Goal: Book appointment/travel/reservation

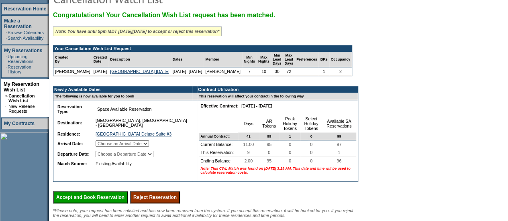
scroll to position [119, 0]
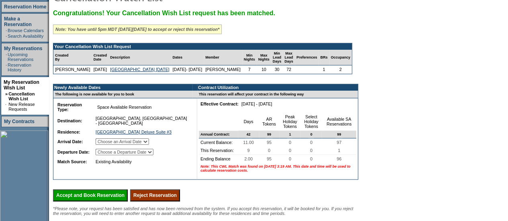
click at [149, 145] on select "Choose an Arrival Date [DATE] [DATE] [DATE] [DATE] [DATE] [DATE] [DATE] [DATE] …" at bounding box center [122, 142] width 53 height 6
select select "[DATE]"
click at [105, 145] on select "Choose an Arrival Date [DATE] [DATE] [DATE] [DATE] [DATE] [DATE] [DATE] [DATE] …" at bounding box center [122, 142] width 53 height 6
click at [163, 86] on div "Congratulations! Your Cancellation Wish List request has been matched. Note: Yo…" at bounding box center [205, 113] width 305 height 206
click at [153, 155] on select "Choose a Departure Date [DATE] [DATE] [DATE] [DATE] [DATE] [DATE] [DATE] [DATE]…" at bounding box center [125, 152] width 58 height 6
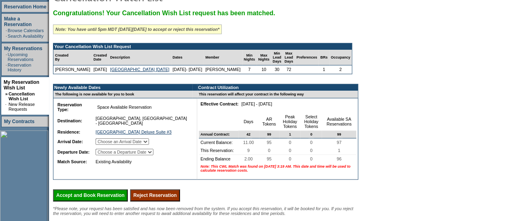
select select "[DATE]"
click at [106, 155] on select "Choose a Departure Date [DATE] [DATE] [DATE] [DATE] [DATE] [DATE] [DATE] [DATE]…" at bounding box center [125, 152] width 58 height 6
click at [110, 202] on input "Accept and Book Reservation" at bounding box center [90, 196] width 75 height 12
